Goal: Use online tool/utility: Utilize a website feature to perform a specific function

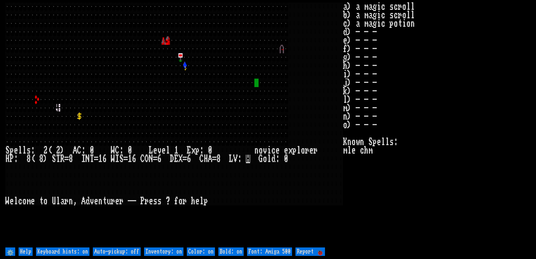
click at [273, 252] on 500 "Font: Amiga 500" at bounding box center [269, 251] width 45 height 8
type 500 "Font: Amiga 1200"
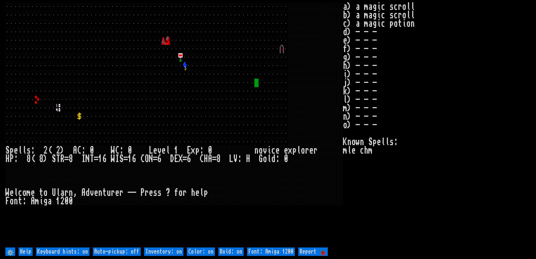
click at [273, 252] on 500 "Font: Amiga 1200" at bounding box center [271, 251] width 48 height 8
type 500 "Font: Amiga 500"
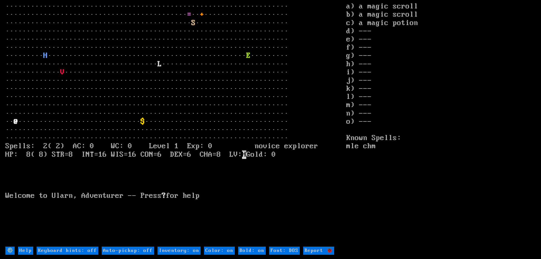
click at [275, 252] on DOS "Font: DOS" at bounding box center [284, 250] width 31 height 8
type DOS "Font: modern"
